Goal: Task Accomplishment & Management: Complete application form

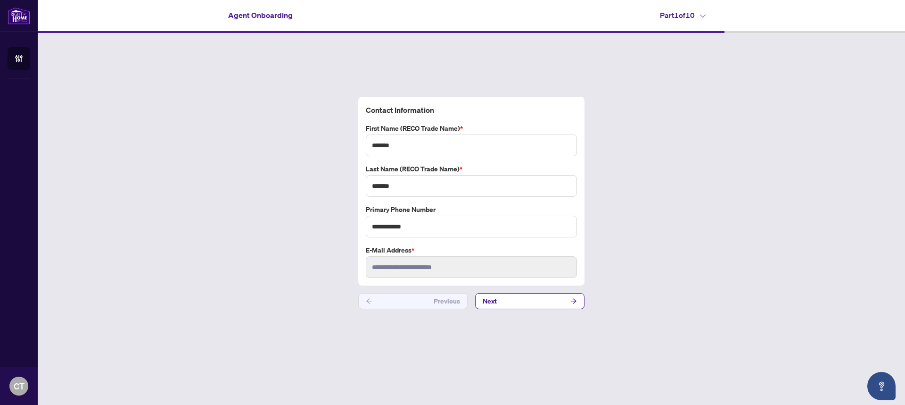
click at [697, 14] on h4 "Part 1 of 10" at bounding box center [683, 14] width 46 height 11
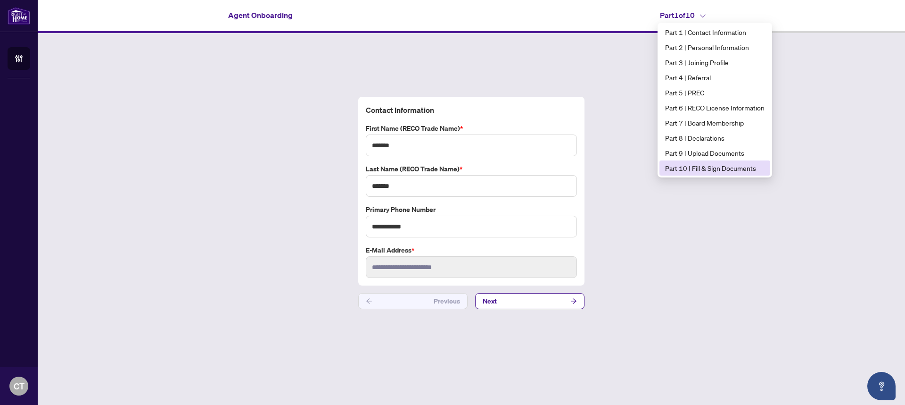
click at [700, 164] on span "Part 10 | Fill & Sign Documents" at bounding box center [714, 168] width 99 height 10
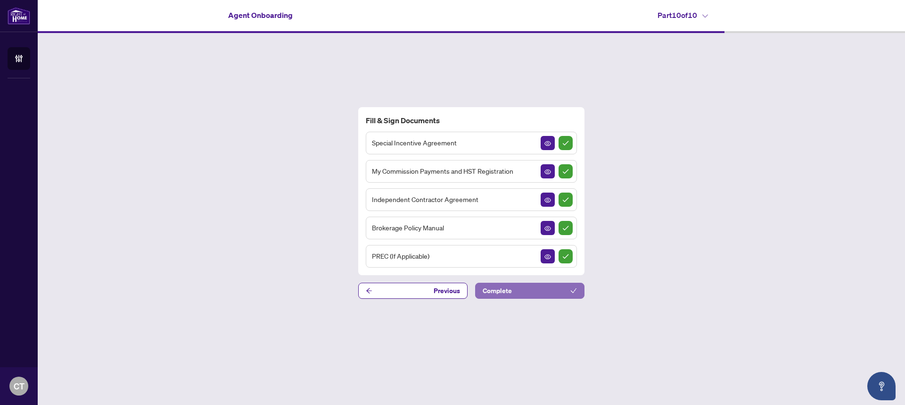
click at [542, 290] on button "Complete" at bounding box center [529, 290] width 109 height 16
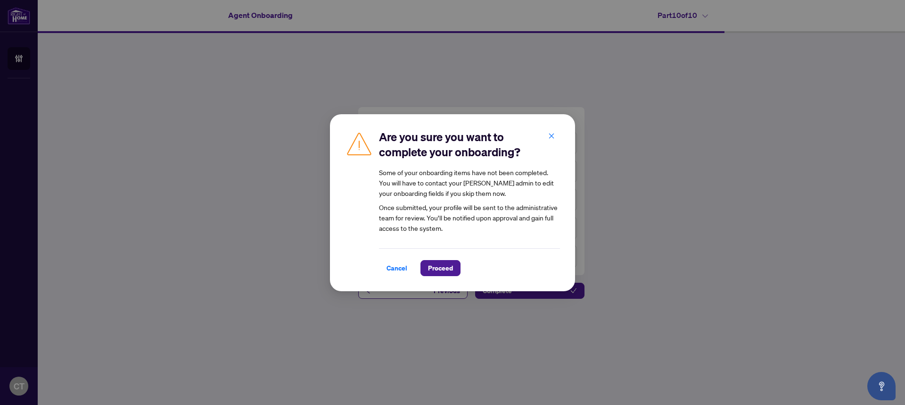
click at [449, 275] on div "Are you sure you want to complete your onboarding? Some of your onboarding item…" at bounding box center [452, 202] width 245 height 177
click at [449, 265] on span "Proceed" at bounding box center [440, 267] width 25 height 15
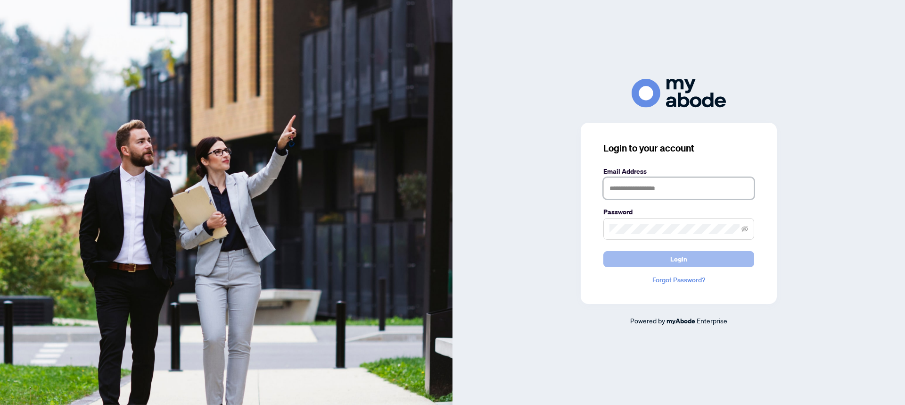
type input "**********"
click at [672, 262] on span "Login" at bounding box center [678, 258] width 17 height 15
